Goal: Find specific page/section: Locate item on page

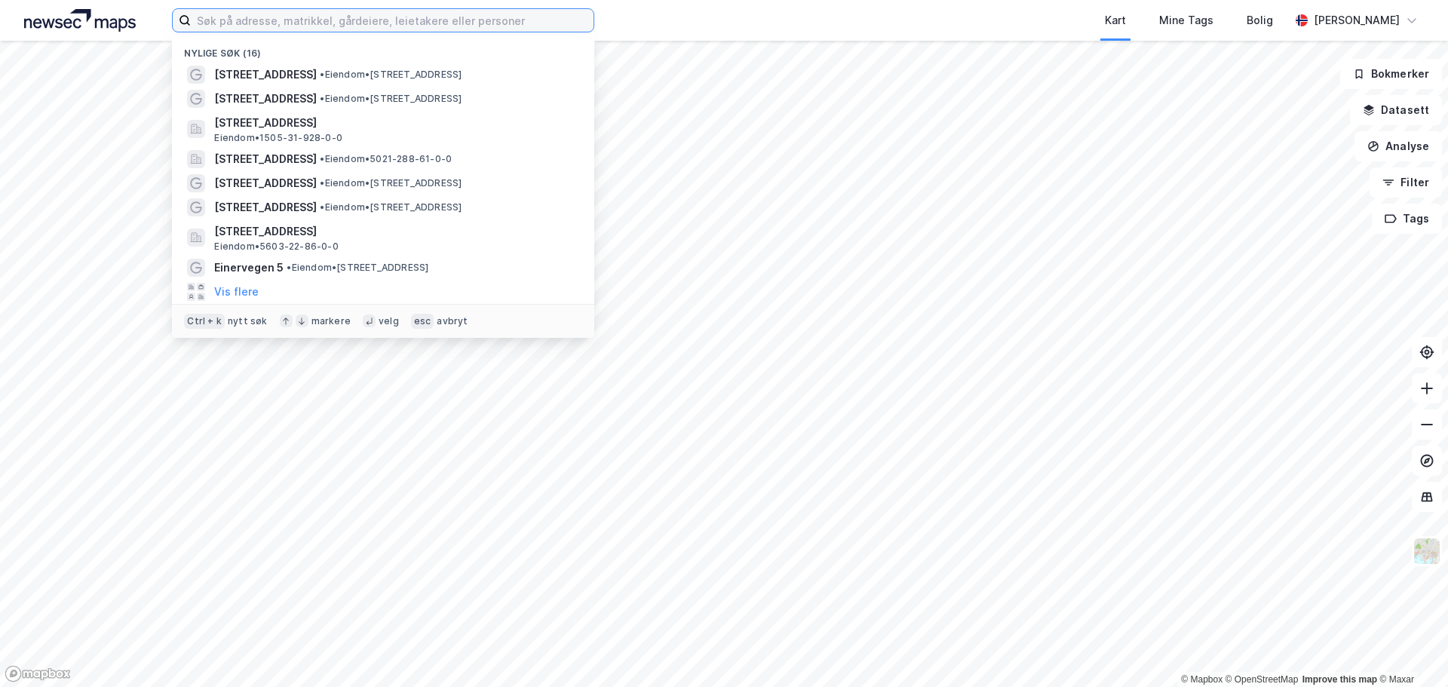
click at [340, 28] on input at bounding box center [392, 20] width 403 height 23
paste input "[STREET_ADDRESS],"
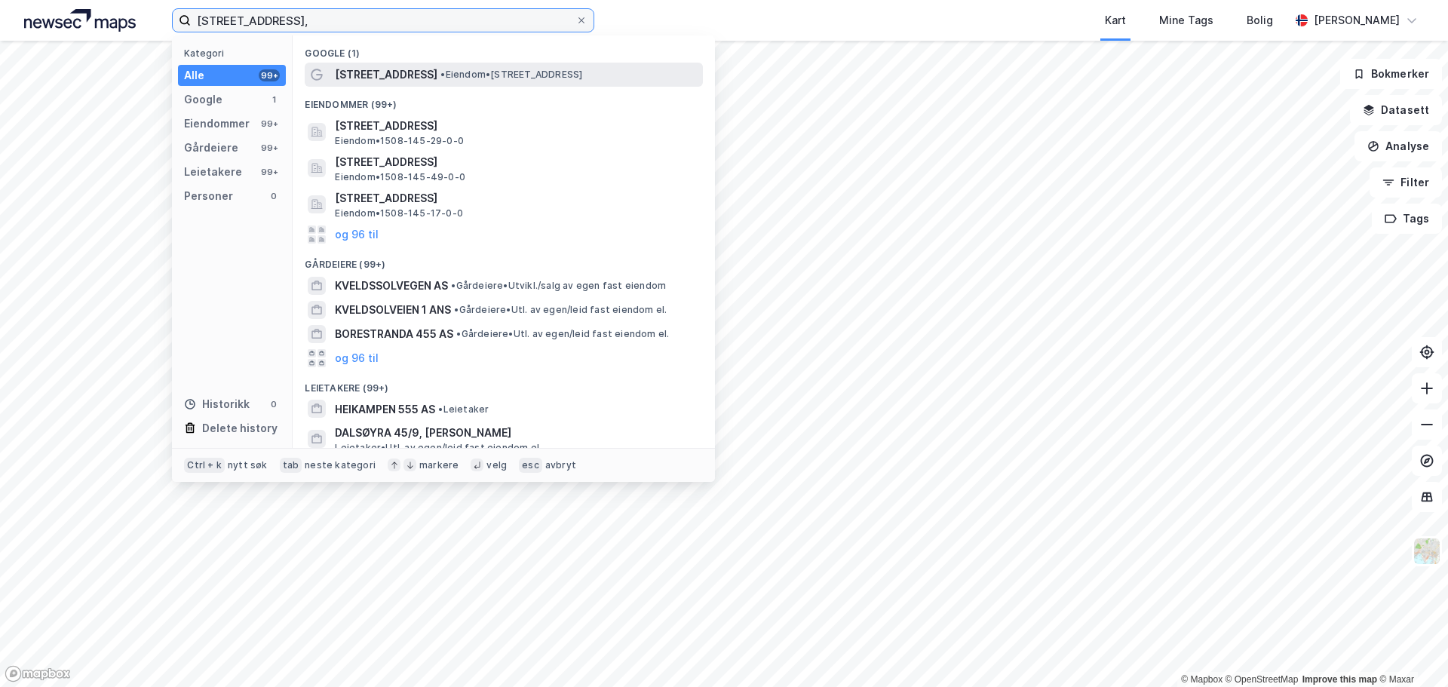
type input "[STREET_ADDRESS],"
click at [529, 78] on span "• Eiendom • [STREET_ADDRESS]" at bounding box center [511, 75] width 142 height 12
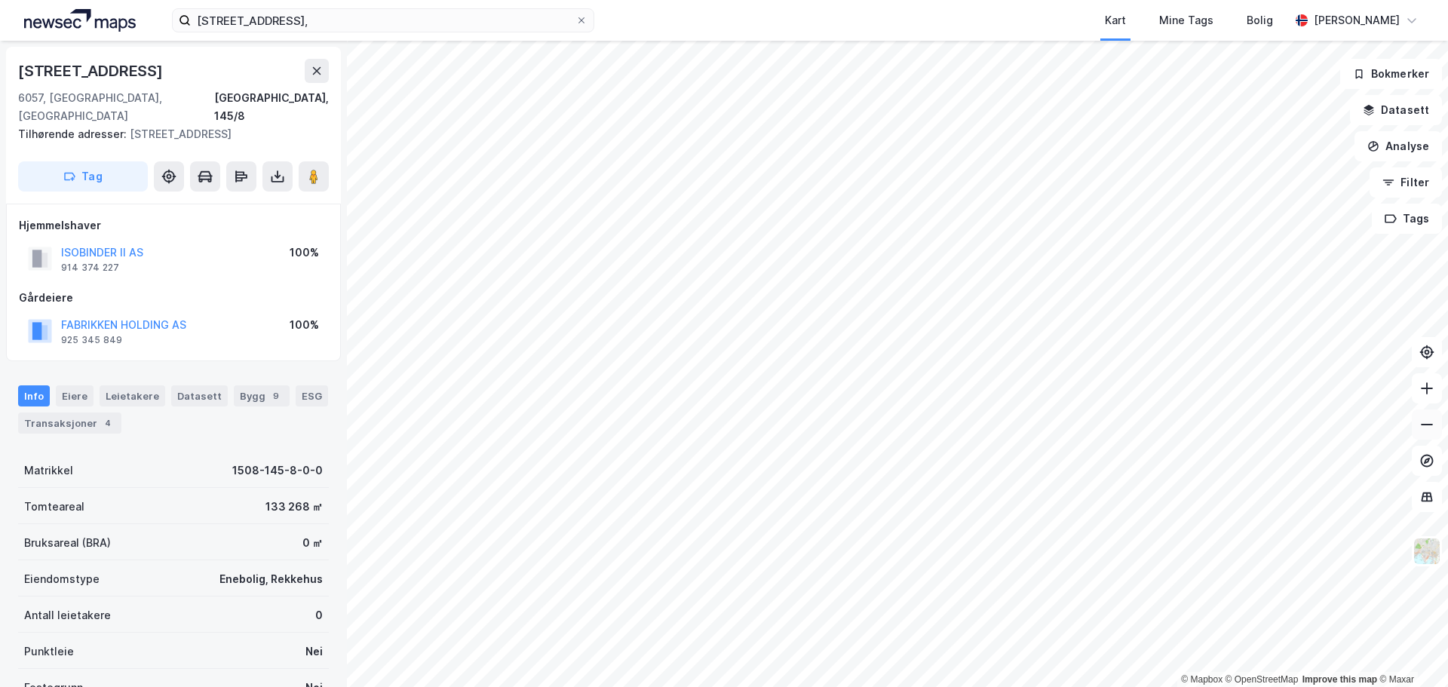
click at [1427, 431] on icon at bounding box center [1426, 424] width 15 height 15
click at [1427, 430] on icon at bounding box center [1426, 424] width 15 height 15
